Goal: Find specific page/section: Find specific page/section

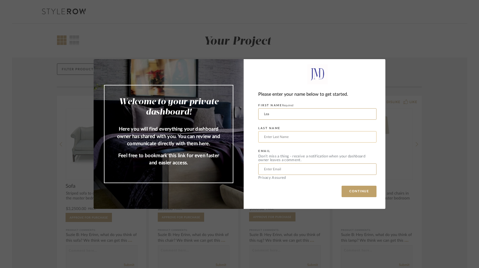
type input "Lea"
type input "Krekow"
click at [312, 228] on div "Welcome to your private dashboard! Here you will find everything your dashboard…" at bounding box center [239, 134] width 479 height 268
type input "[EMAIL_ADDRESS][DOMAIN_NAME]"
click at [356, 195] on button "CONTINUE" at bounding box center [358, 191] width 35 height 11
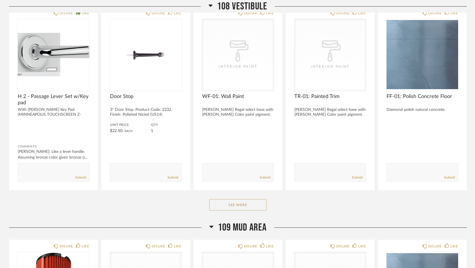
scroll to position [1953, 0]
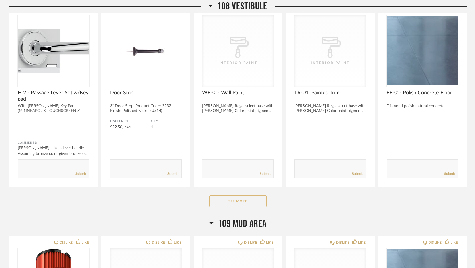
click at [260, 199] on button "See More" at bounding box center [237, 201] width 57 height 11
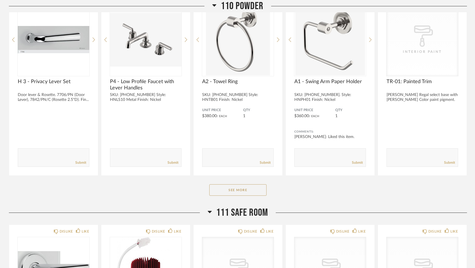
scroll to position [2620, 0]
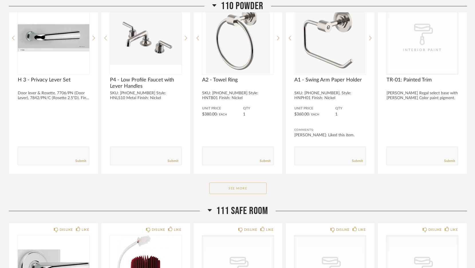
click at [254, 188] on button "See More" at bounding box center [237, 188] width 57 height 11
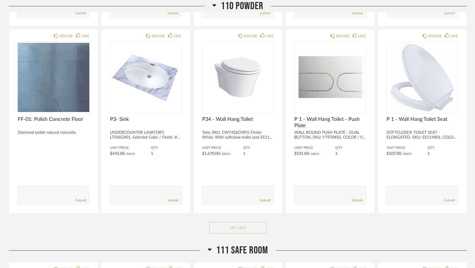
scroll to position [2970, 0]
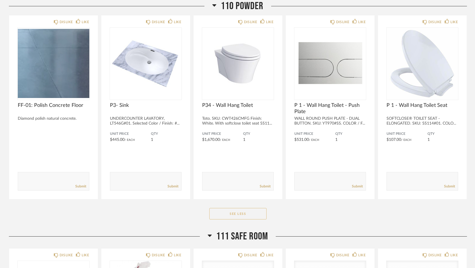
click at [241, 213] on button "See Less" at bounding box center [237, 213] width 57 height 11
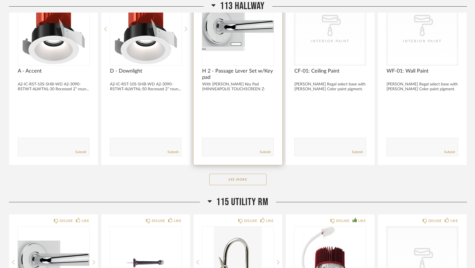
scroll to position [3331, 0]
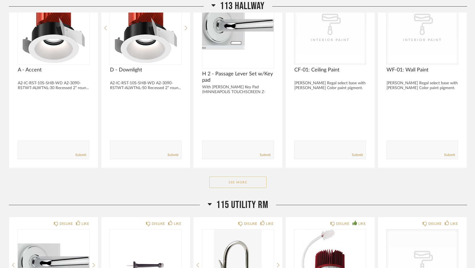
click at [236, 180] on button "See More" at bounding box center [237, 182] width 57 height 11
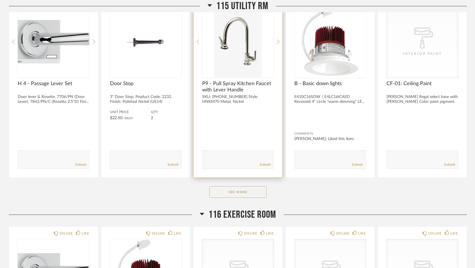
scroll to position [3748, 0]
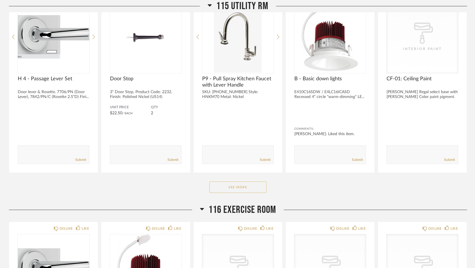
click at [234, 186] on button "See More" at bounding box center [237, 187] width 57 height 11
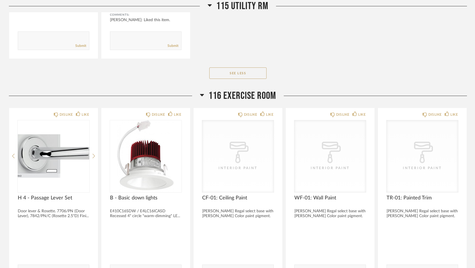
scroll to position [4237, 0]
click at [239, 74] on button "See Less" at bounding box center [237, 72] width 57 height 11
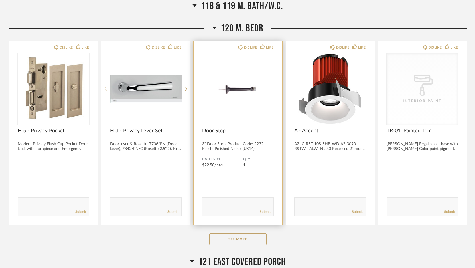
scroll to position [4644, 0]
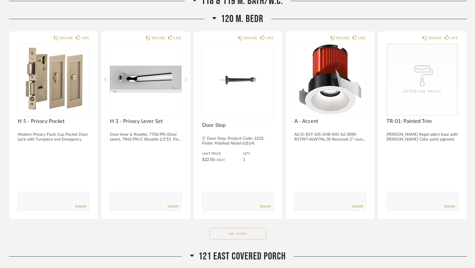
click at [231, 232] on button "See More" at bounding box center [237, 233] width 57 height 11
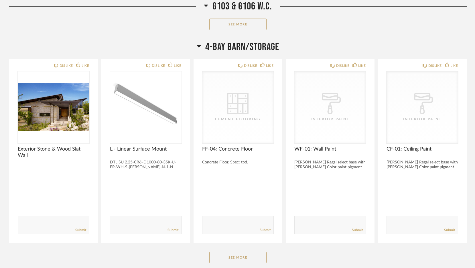
scroll to position [6377, 0]
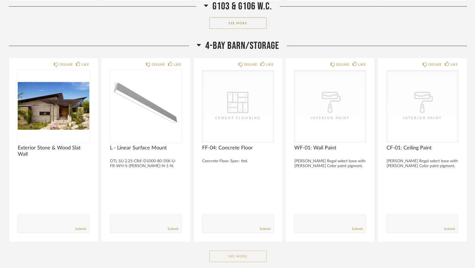
click at [226, 256] on button "See More" at bounding box center [237, 256] width 57 height 11
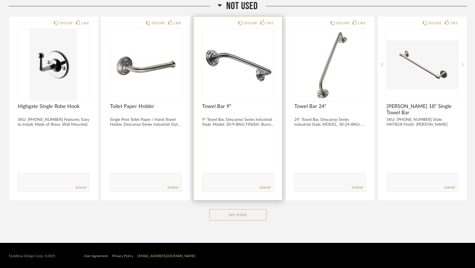
scroll to position [6839, 0]
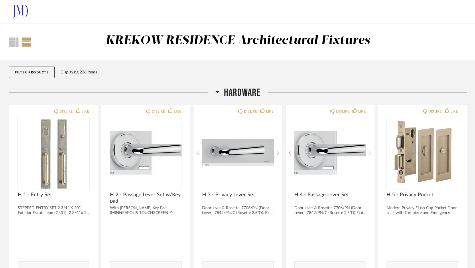
click at [25, 43] on div at bounding box center [26, 42] width 10 height 10
